Goal: Task Accomplishment & Management: Use online tool/utility

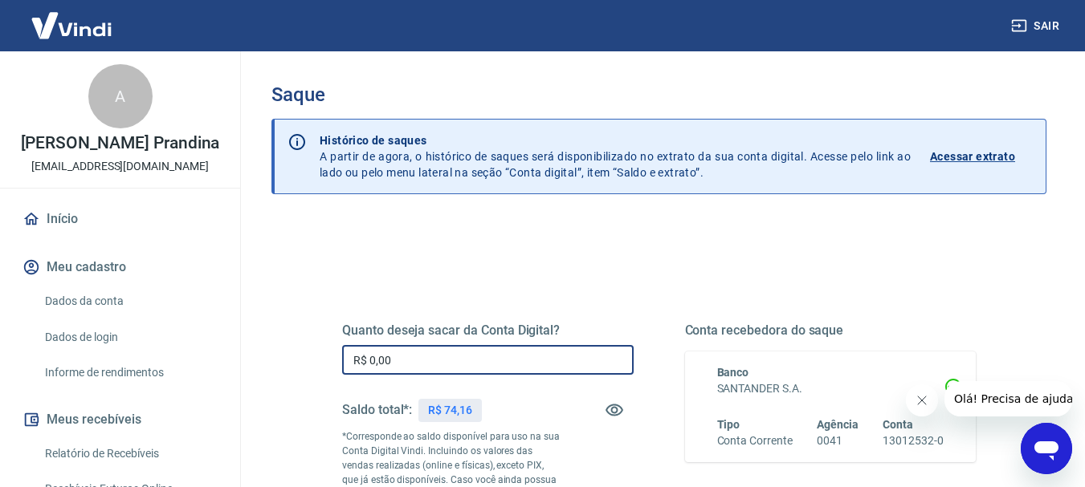
click at [465, 352] on input "R$ 0,00" at bounding box center [488, 360] width 292 height 30
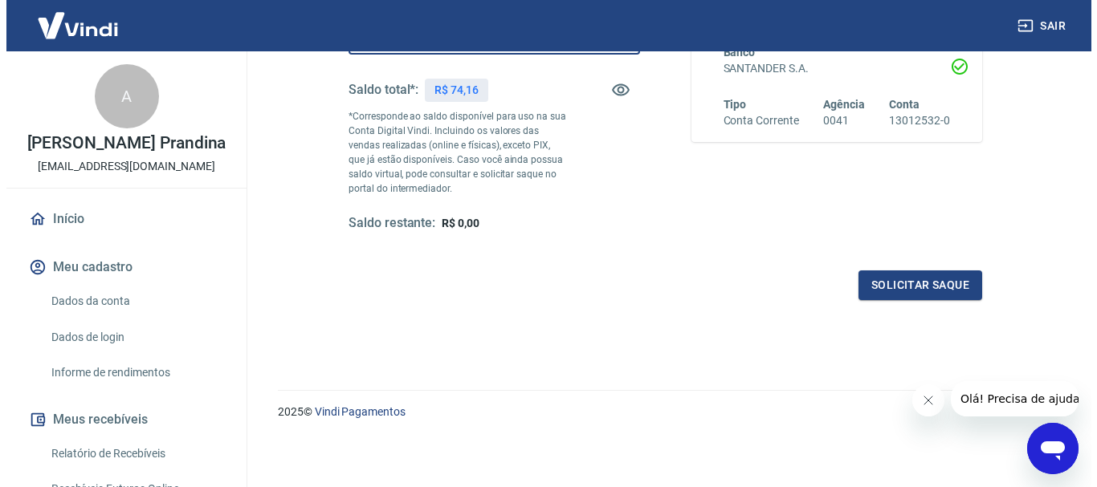
scroll to position [321, 0]
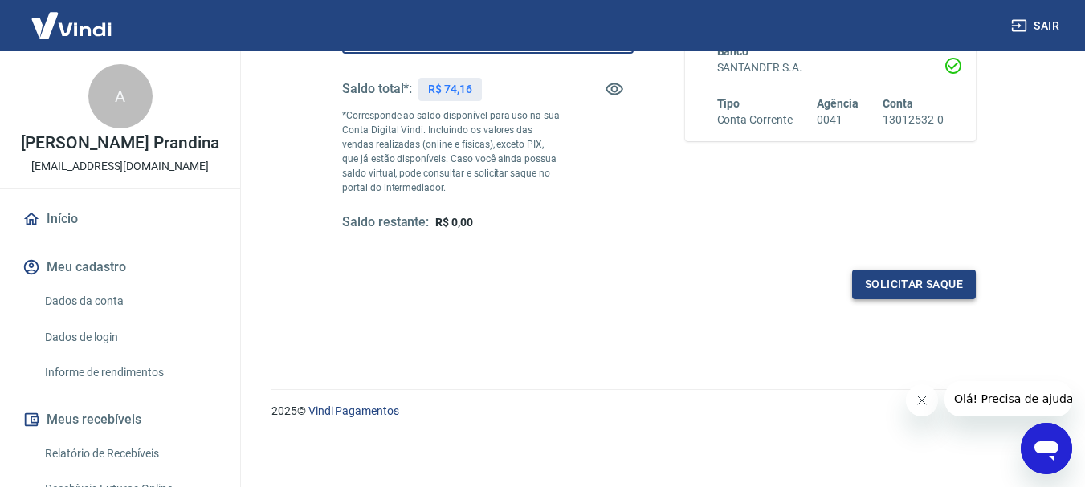
type input "R$ 74,16"
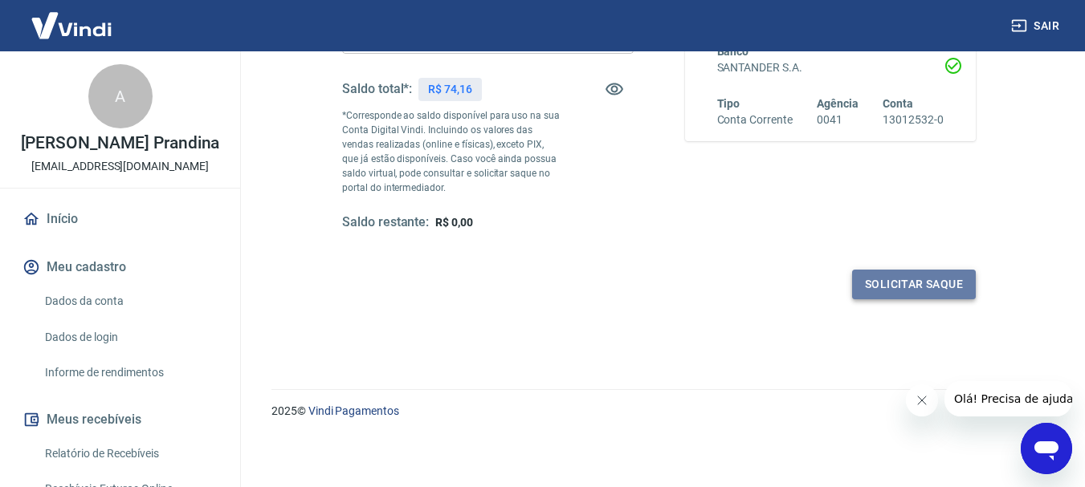
click at [893, 289] on button "Solicitar saque" at bounding box center [914, 285] width 124 height 30
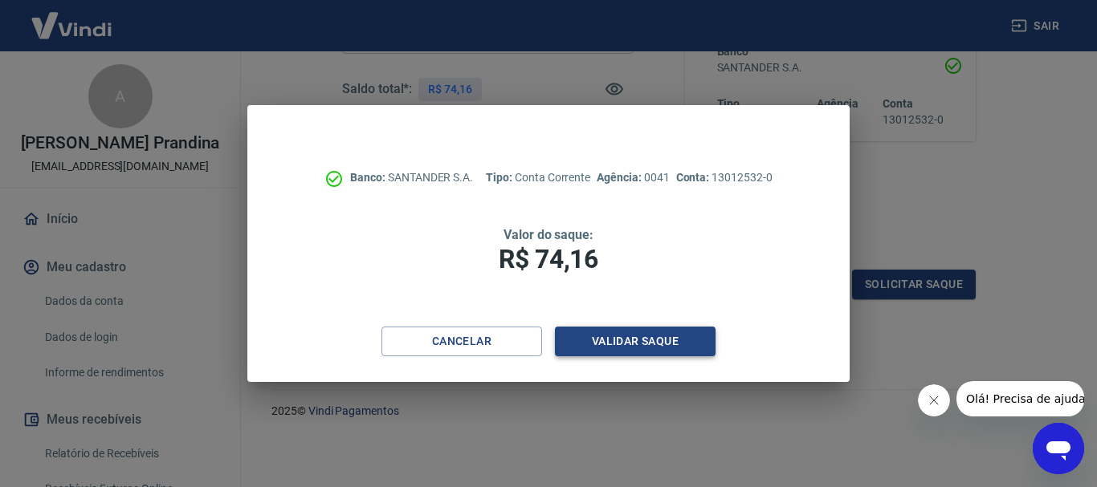
click at [636, 337] on button "Validar saque" at bounding box center [635, 342] width 161 height 30
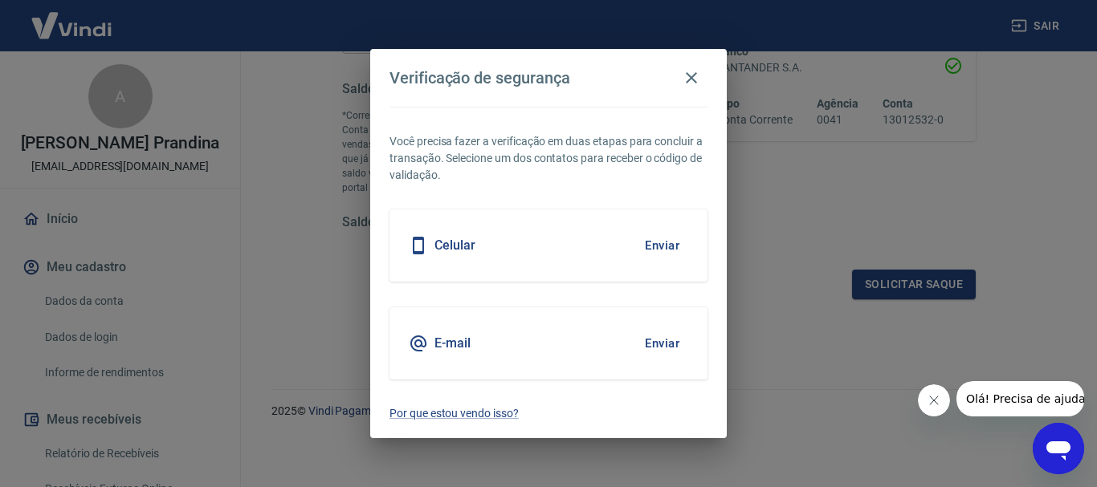
click at [585, 347] on div "E-mail Enviar" at bounding box center [549, 344] width 318 height 72
click at [663, 347] on button "Enviar" at bounding box center [662, 344] width 52 height 34
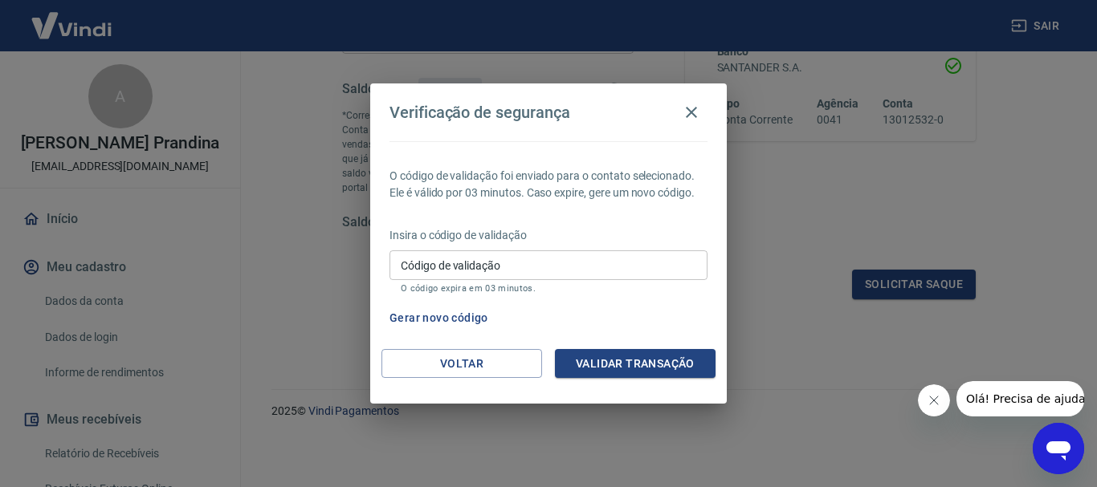
click at [545, 267] on input "Código de validação" at bounding box center [549, 266] width 318 height 30
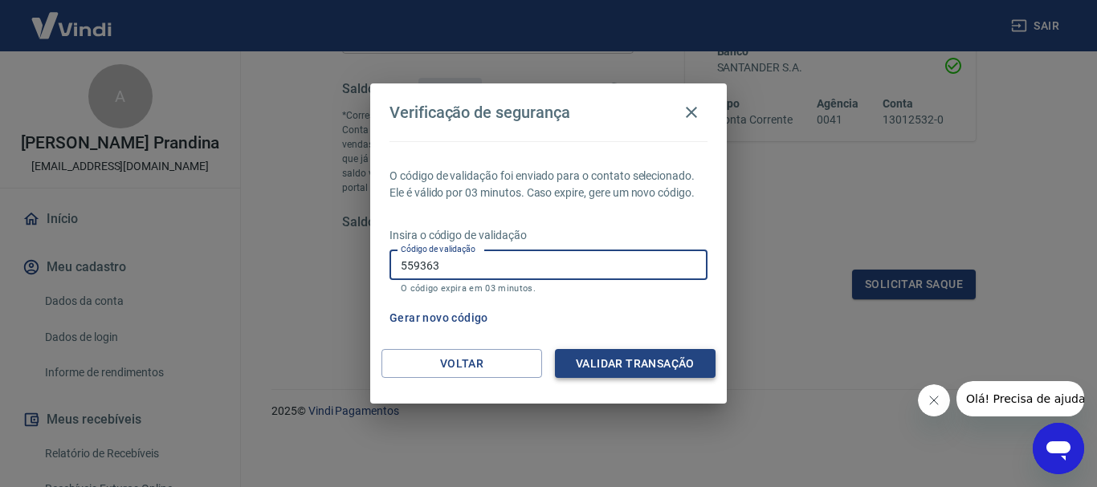
type input "559363"
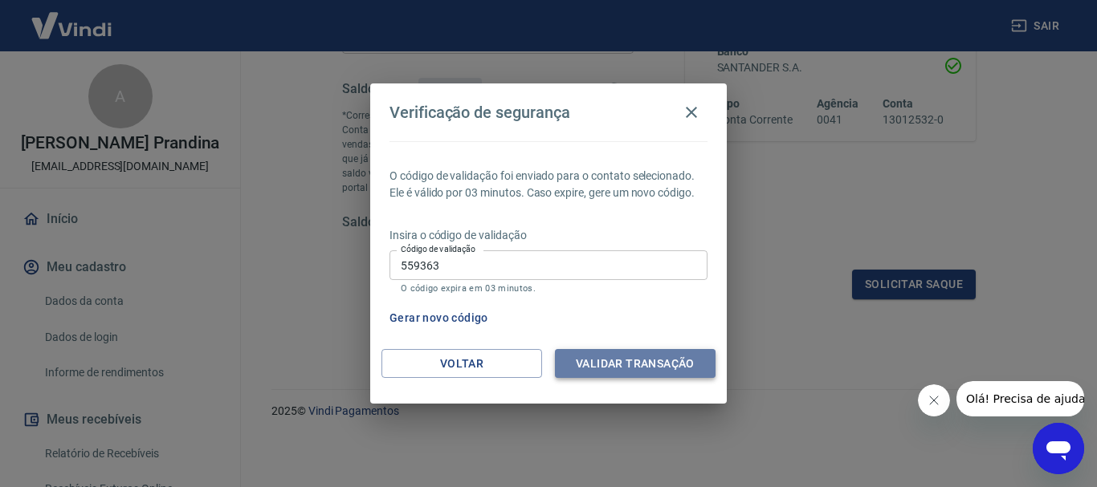
click at [602, 356] on button "Validar transação" at bounding box center [635, 364] width 161 height 30
